Goal: Use online tool/utility

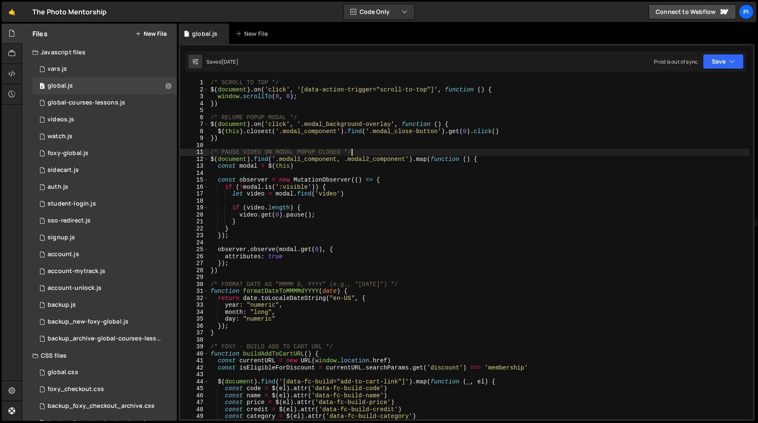
scroll to position [795, 0]
click at [325, 189] on div "/* SCROLL TO TOP */ $ ( document ) . on ( 'click' , '[data-action-trigger="scro…" at bounding box center [479, 256] width 541 height 354
type textarea "if (![DOMAIN_NAME](':visible')) {"
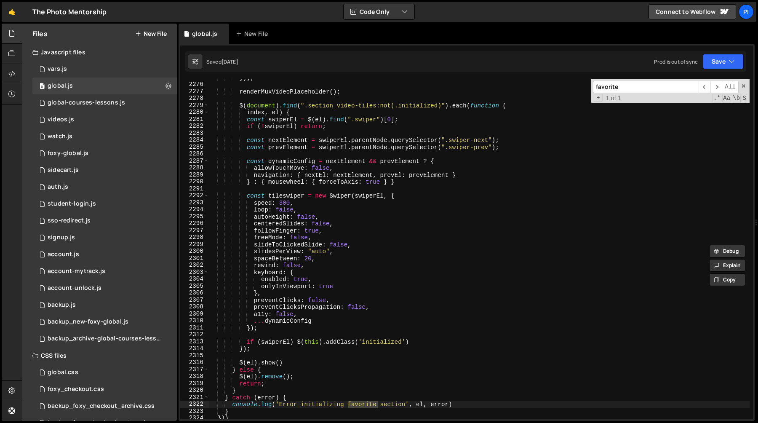
scroll to position [12236, 0]
type input "favorite"
click at [707, 87] on span "​" at bounding box center [705, 87] width 12 height 12
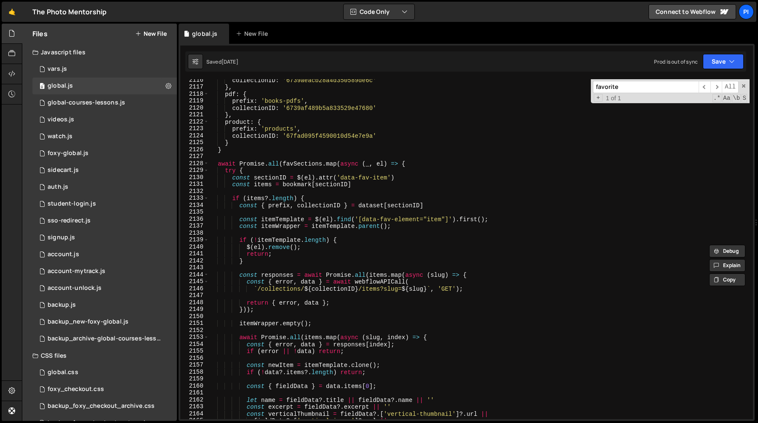
scroll to position [11269, 0]
click at [204, 164] on span at bounding box center [206, 163] width 5 height 7
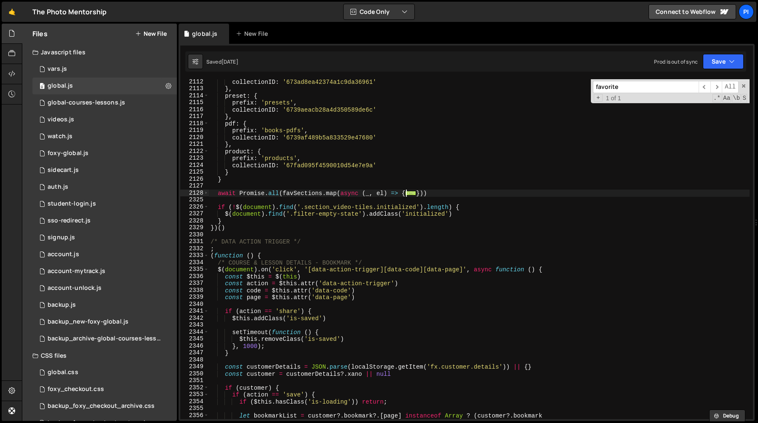
scroll to position [12269, 0]
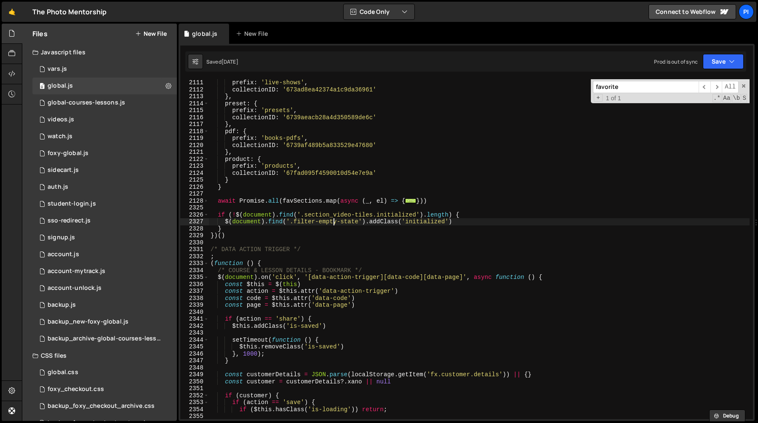
click at [335, 224] on div "prefix : 'live-shows' , collectionID : '673ad8ea42374a1c9da36961' } , preset : …" at bounding box center [479, 256] width 541 height 354
click at [368, 226] on div "prefix : 'live-shows' , collectionID : '673ad8ea42374a1c9da36961' } , preset : …" at bounding box center [479, 256] width 541 height 354
click at [388, 221] on div "prefix : 'live-shows' , collectionID : '673ad8ea42374a1c9da36961' } , preset : …" at bounding box center [479, 256] width 541 height 354
type textarea "$(document).find('.filter-empty-state').addClass('initialized')"
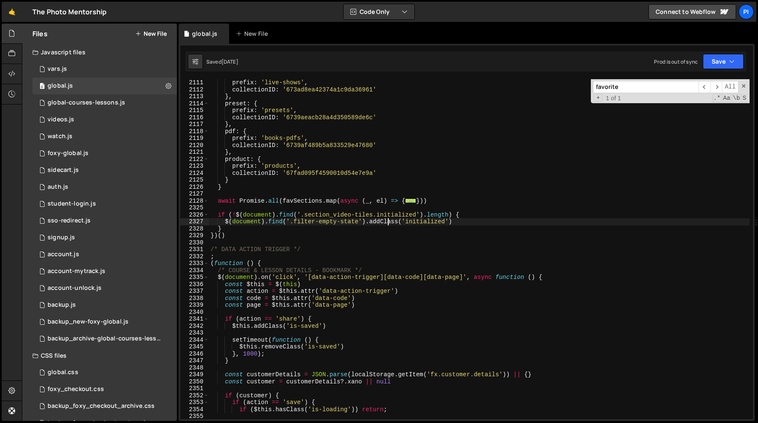
click at [388, 221] on div "prefix : 'live-shows' , collectionID : '673ad8ea42374a1c9da36961' } , preset : …" at bounding box center [479, 256] width 541 height 354
click at [426, 221] on div "prefix : 'live-shows' , collectionID : '673ad8ea42374a1c9da36961' } , preset : …" at bounding box center [479, 256] width 541 height 354
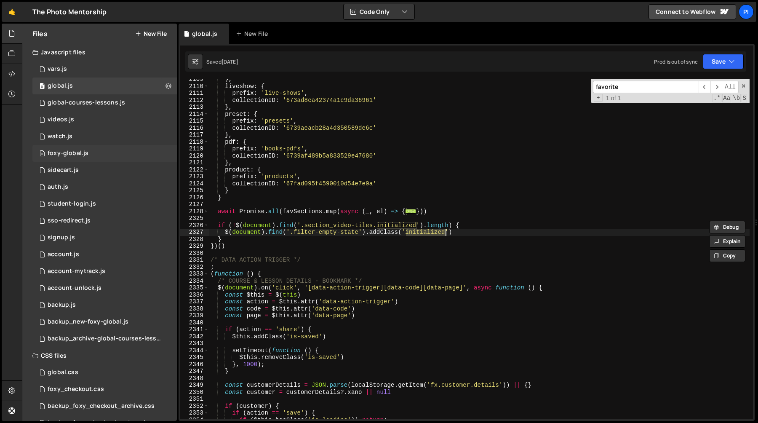
click at [83, 156] on div "foxy-global.js" at bounding box center [68, 154] width 41 height 8
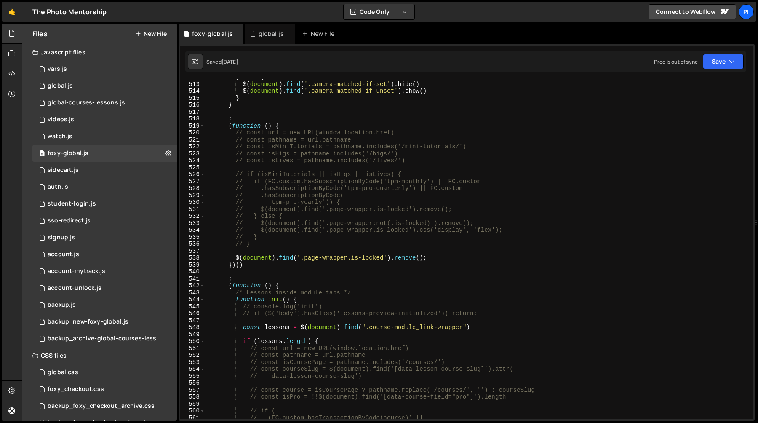
scroll to position [3629, 0]
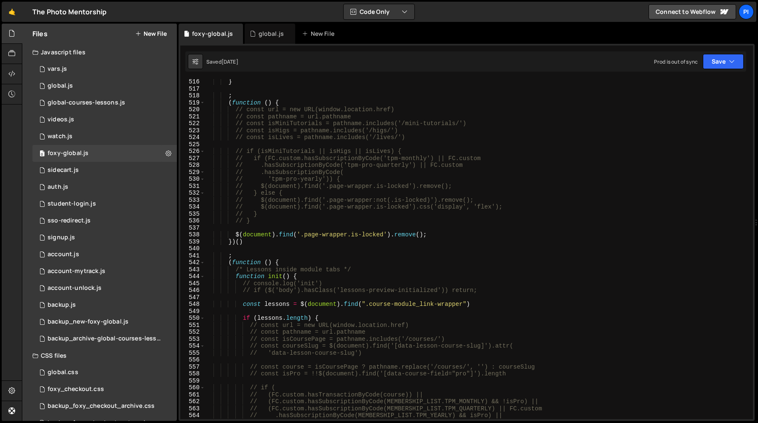
click at [235, 235] on div "} ; ( function ( ) { // const url = new URL(window.location.href) // const path…" at bounding box center [477, 255] width 545 height 354
drag, startPoint x: 235, startPoint y: 235, endPoint x: 448, endPoint y: 236, distance: 213.1
click at [448, 236] on div "} ; ( function ( ) { // const url = new URL(window.location.href) // const path…" at bounding box center [477, 255] width 545 height 354
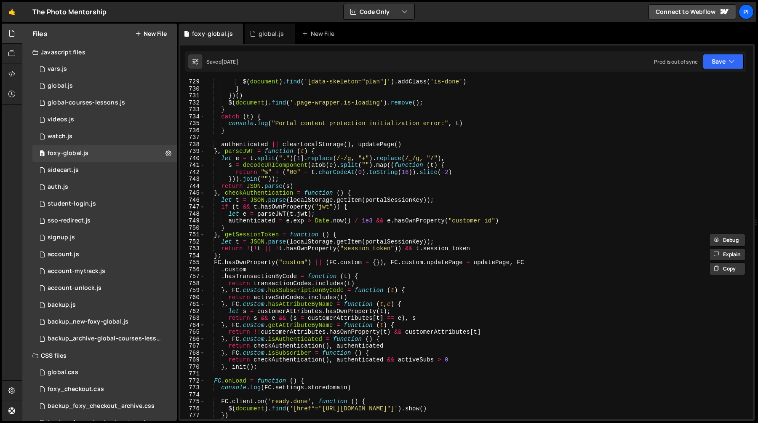
scroll to position [5119, 0]
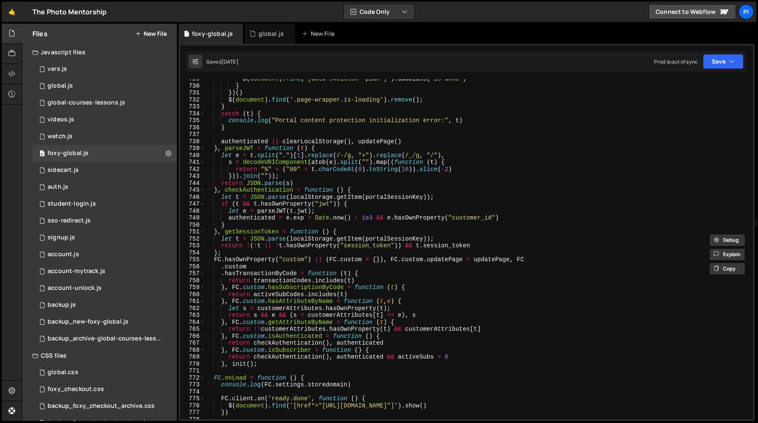
click at [436, 232] on div "$ ( document ) . find ( '[data-skeleton="plan"]' ) . addClass ( 'is-done' ) } }…" at bounding box center [477, 252] width 545 height 354
type textarea "}, getSessionToken = function () {"
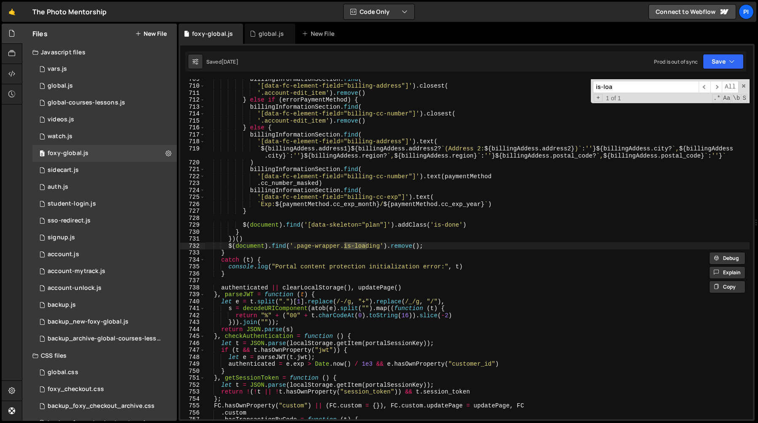
scroll to position [4973, 0]
type input "is-loading"
click at [228, 246] on div "billingInformationSection . find ( '[data-fc-element-field="billing-address"]' …" at bounding box center [477, 252] width 545 height 354
drag, startPoint x: 228, startPoint y: 246, endPoint x: 428, endPoint y: 247, distance: 200.1
click at [428, 247] on div "billingInformationSection . find ( '[data-fc-element-field="billing-address"]' …" at bounding box center [477, 252] width 545 height 354
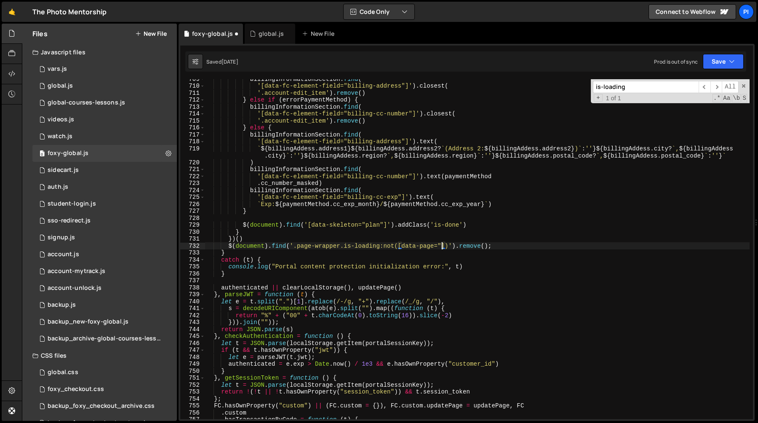
scroll to position [0, 16]
click at [294, 247] on div "billingInformationSection . find ( '[data-fc-element-field="billing-address"]' …" at bounding box center [477, 252] width 545 height 354
click at [292, 247] on div "billingInformationSection . find ( '[data-fc-element-field="billing-address"]' …" at bounding box center [477, 252] width 545 height 354
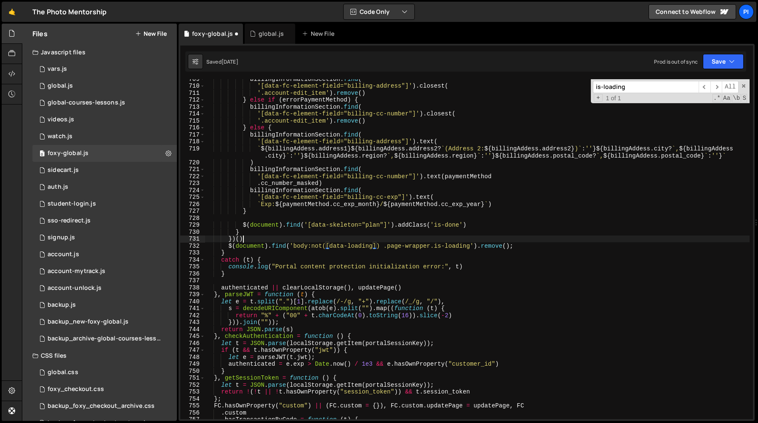
click at [347, 241] on div "billingInformationSection . find ( '[data-fc-element-field="billing-address"]' …" at bounding box center [477, 252] width 545 height 354
click at [229, 243] on div "billingInformationSection . find ( '[data-fc-element-field="billing-address"]' …" at bounding box center [477, 252] width 545 height 354
click at [531, 250] on div "billingInformationSection . find ( '[data-fc-element-field="billing-address"]' …" at bounding box center [477, 252] width 545 height 354
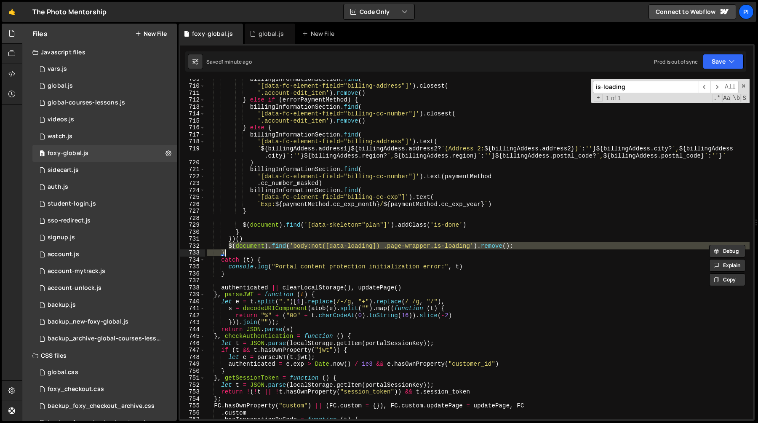
click at [532, 243] on div "billingInformationSection . find ( '[data-fc-element-field="billing-address"]' …" at bounding box center [477, 249] width 545 height 340
type textarea "$(document).find('body:not([data-loading]) .page-wrapper.is-loading').remove();"
click at [255, 37] on div "global.js" at bounding box center [267, 33] width 35 height 8
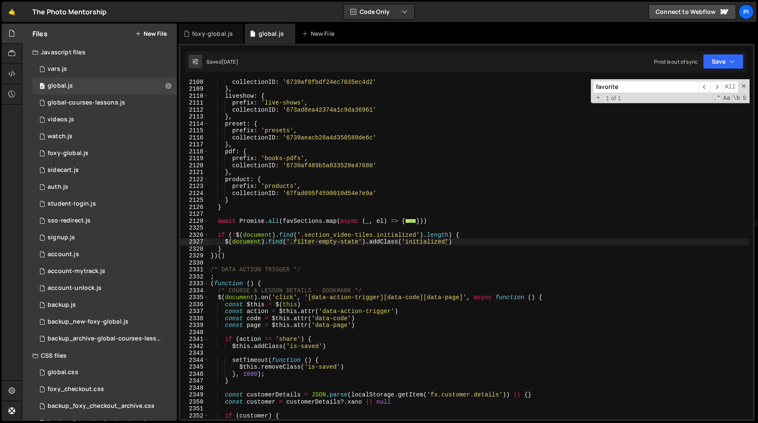
scroll to position [12252, 0]
click at [241, 227] on div "prefix : 'lives' , collectionID : '6739af8fbdf24ec7035ec4d2' } , liveshow : { p…" at bounding box center [479, 249] width 541 height 354
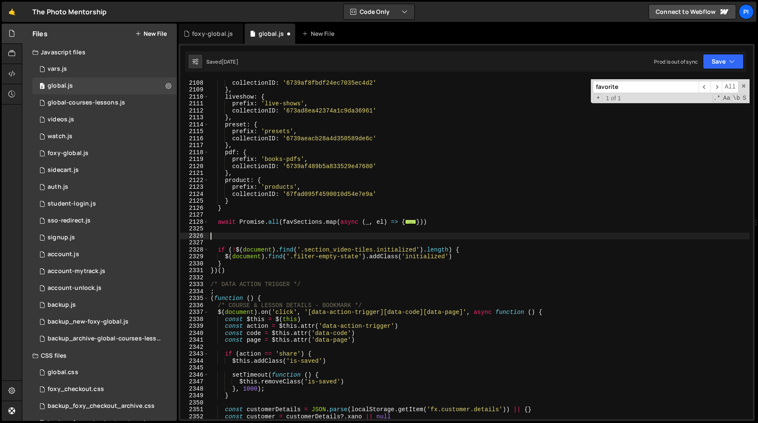
paste textarea "$(document).find('body:not([data-loading]) .page-wrapper.is-loading').remove();"
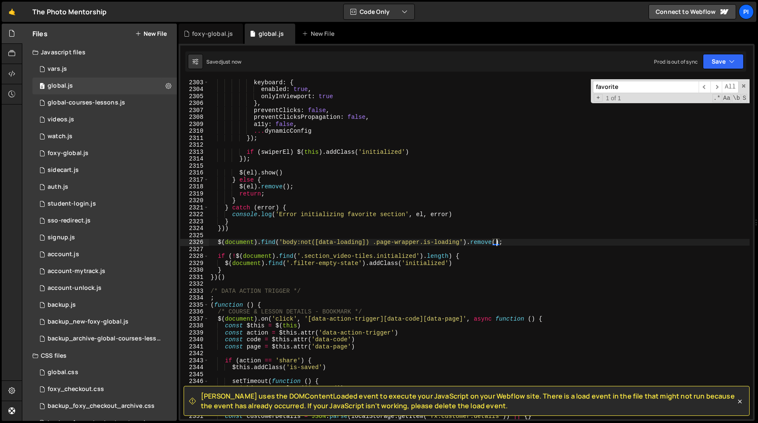
scroll to position [12364, 0]
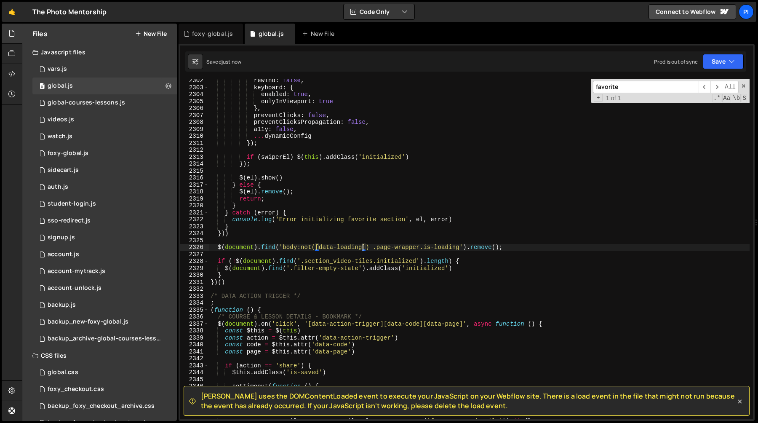
click at [363, 249] on div "rewind : false , keyboard : { enabled : true , onlyInViewport : true } , preven…" at bounding box center [479, 254] width 541 height 354
type textarea "$(document).find('body[data-loading] .page-wrapper.is-loading').remove();"
